Goal: Transaction & Acquisition: Book appointment/travel/reservation

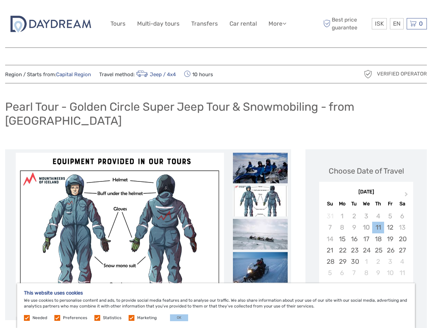
click at [276, 24] on link "More" at bounding box center [277, 24] width 18 height 10
click at [285, 23] on icon at bounding box center [284, 23] width 4 height 6
click at [379, 24] on span "ISK" at bounding box center [378, 23] width 9 height 7
click at [396, 24] on div "EN English Español Deutsch" at bounding box center [396, 23] width 14 height 11
click at [416, 24] on div "0 Items Total 0 ISK Checkout The shopping cart is empty." at bounding box center [416, 23] width 20 height 11
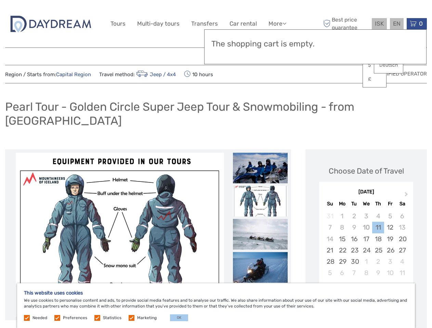
click at [120, 221] on img at bounding box center [120, 235] width 208 height 164
click at [121, 156] on link at bounding box center [120, 161] width 11 height 11
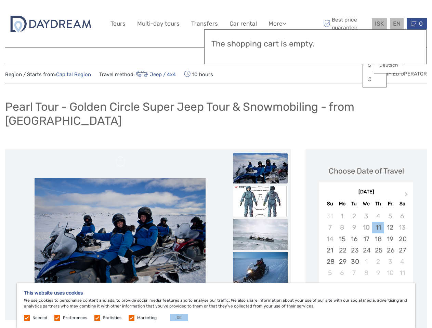
click at [260, 55] on div "Items Total 0 ISK Checkout The shopping cart is empty." at bounding box center [315, 46] width 222 height 35
